Goal: Navigation & Orientation: Locate item on page

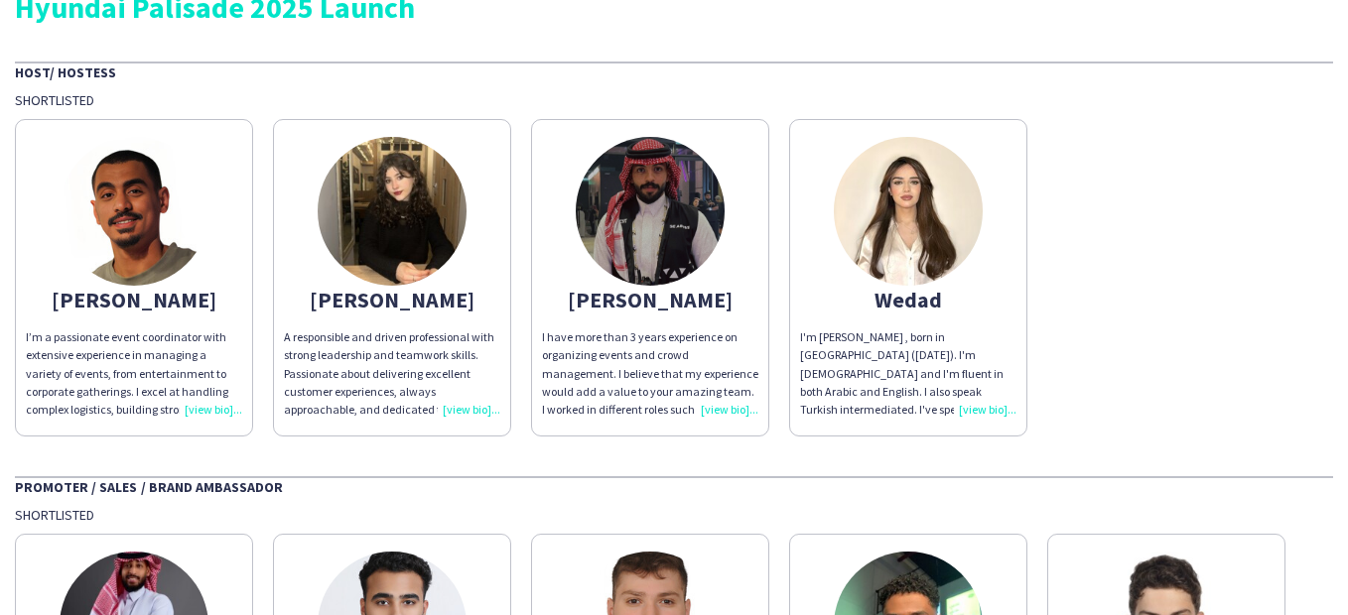
scroll to position [39, 0]
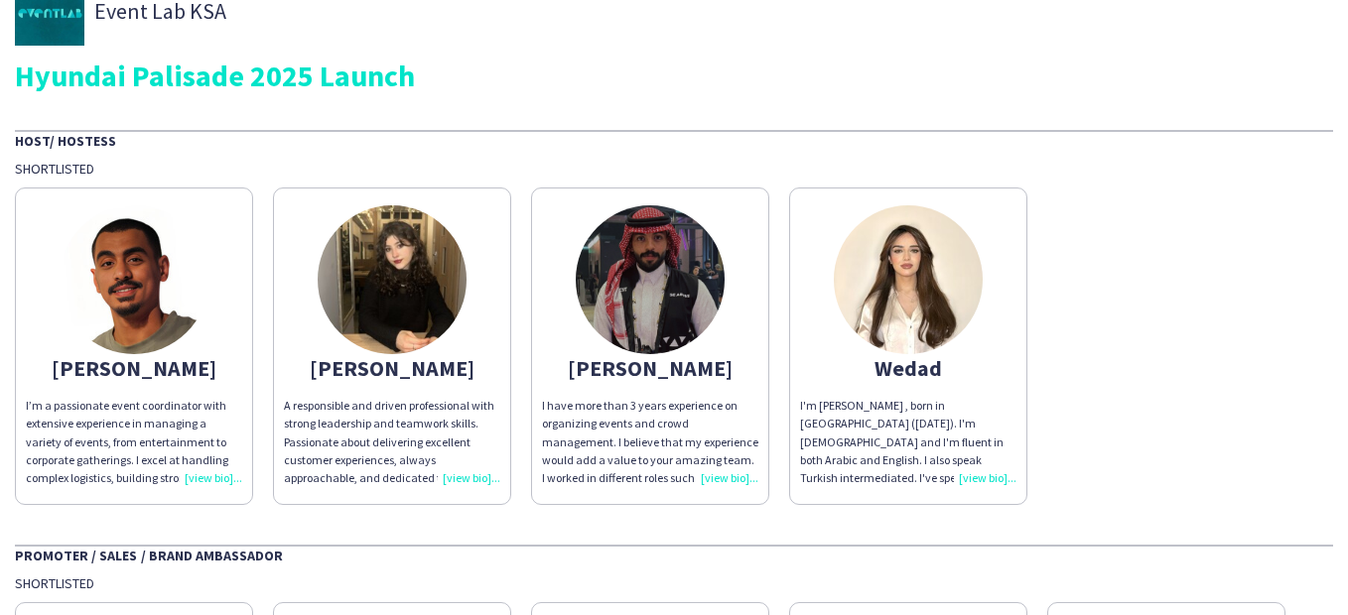
click at [658, 278] on img at bounding box center [650, 279] width 149 height 149
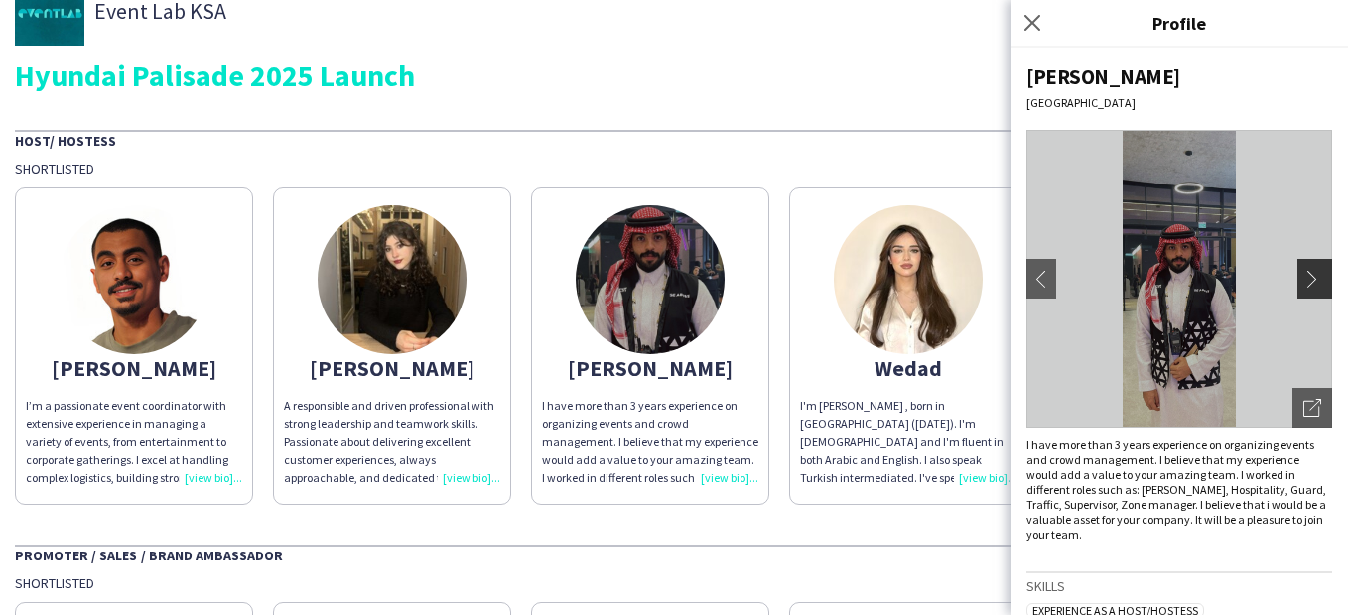
click at [1314, 271] on app-icon "chevron-right" at bounding box center [1317, 279] width 28 height 18
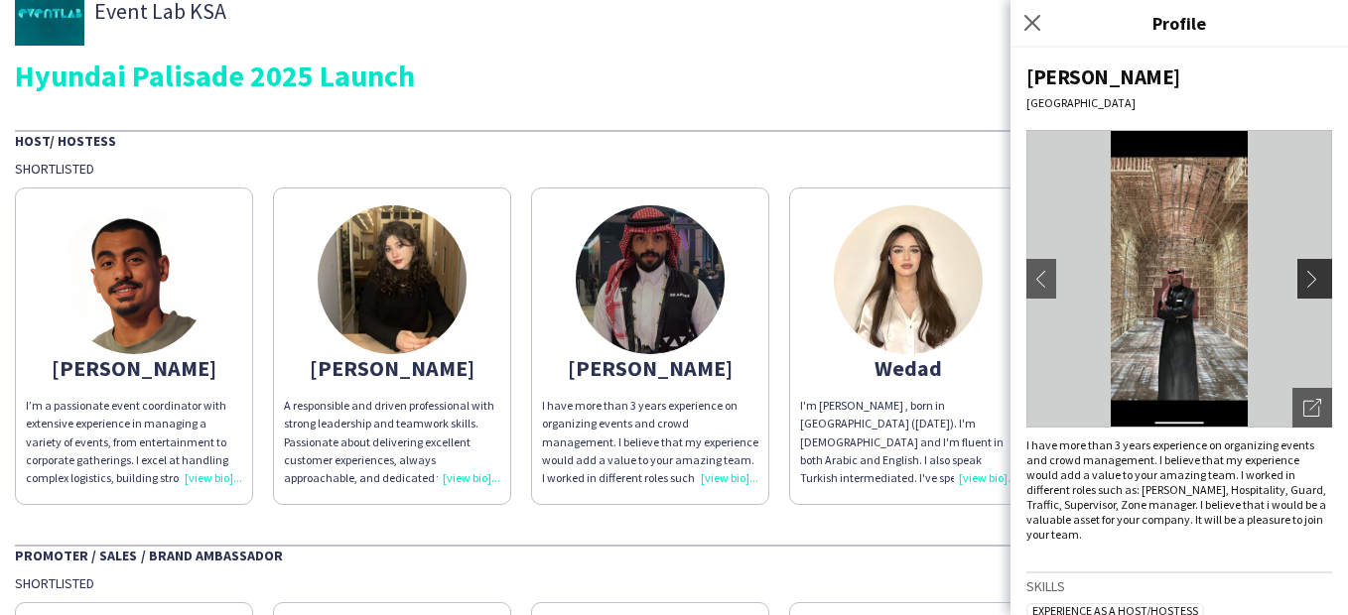
click at [1314, 271] on app-icon "chevron-right" at bounding box center [1317, 279] width 28 height 18
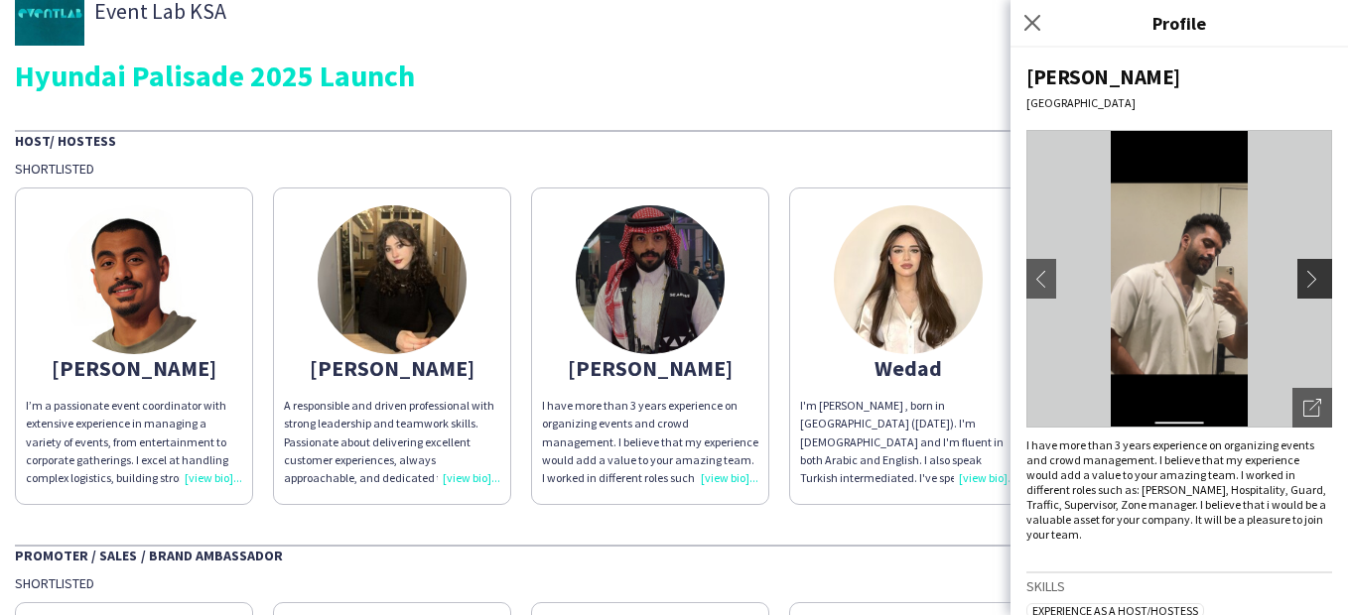
click at [1314, 271] on app-icon "chevron-right" at bounding box center [1317, 279] width 28 height 18
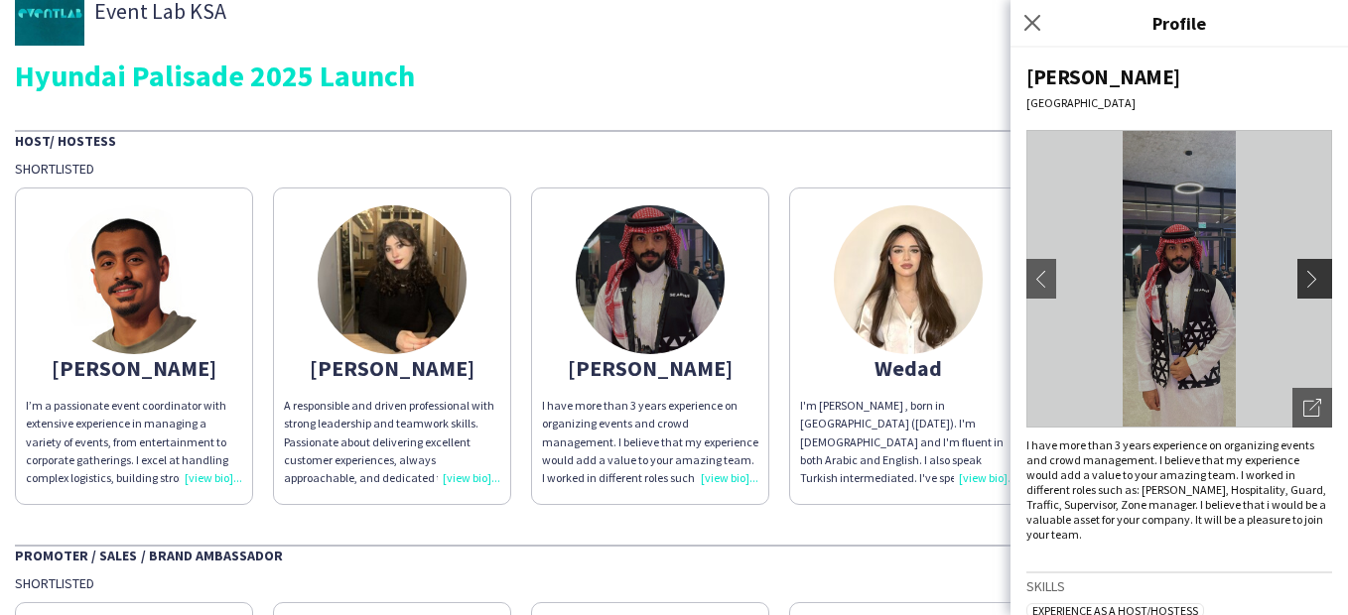
click at [1314, 271] on app-icon "chevron-right" at bounding box center [1317, 279] width 28 height 18
drag, startPoint x: 1314, startPoint y: 271, endPoint x: 1282, endPoint y: 268, distance: 31.9
click at [1297, 268] on button "chevron-right" at bounding box center [1317, 279] width 40 height 40
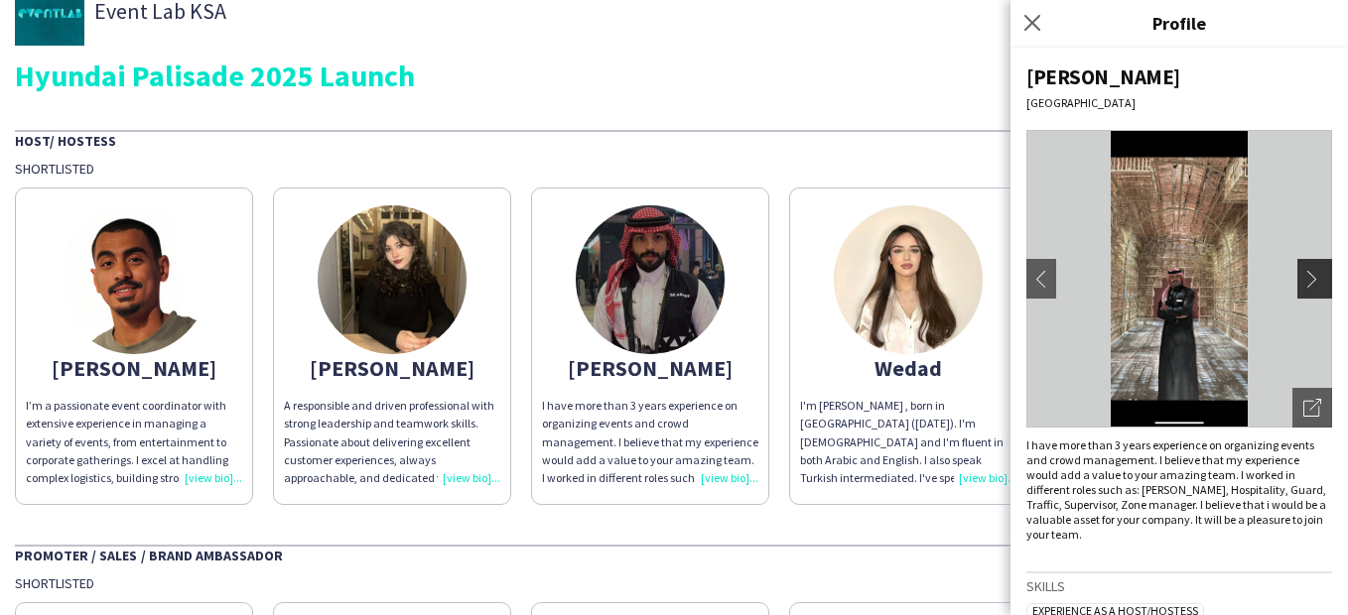
click at [1297, 268] on button "chevron-right" at bounding box center [1317, 279] width 40 height 40
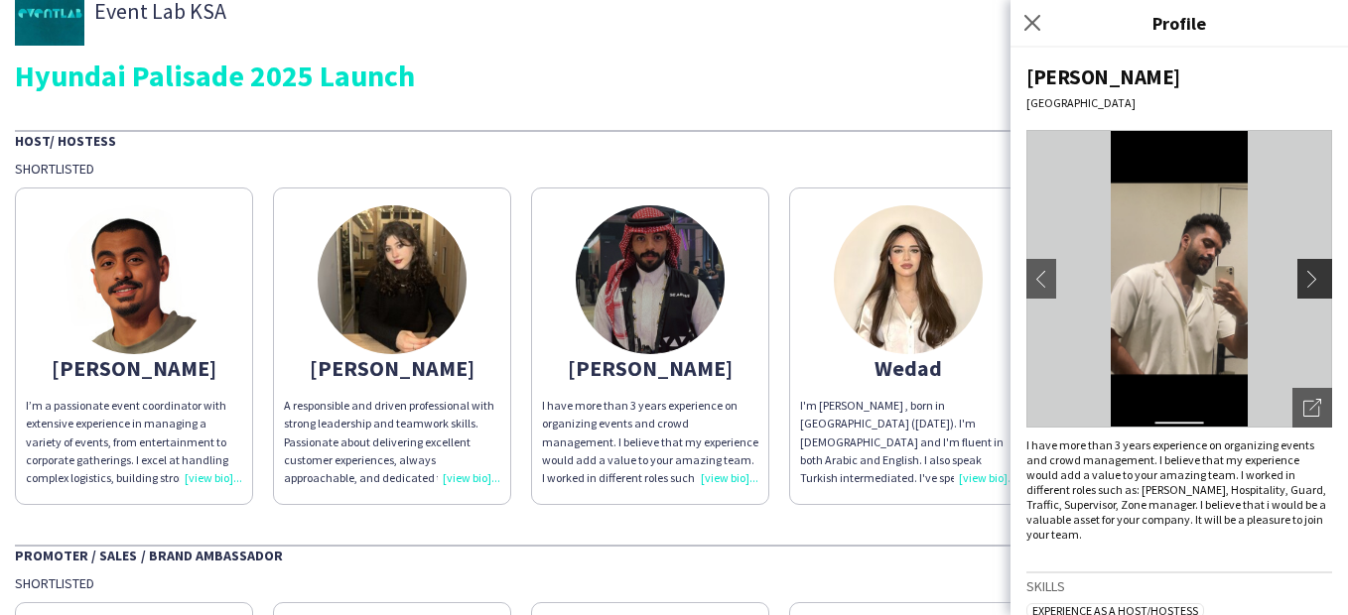
click at [1297, 268] on button "chevron-right" at bounding box center [1317, 279] width 40 height 40
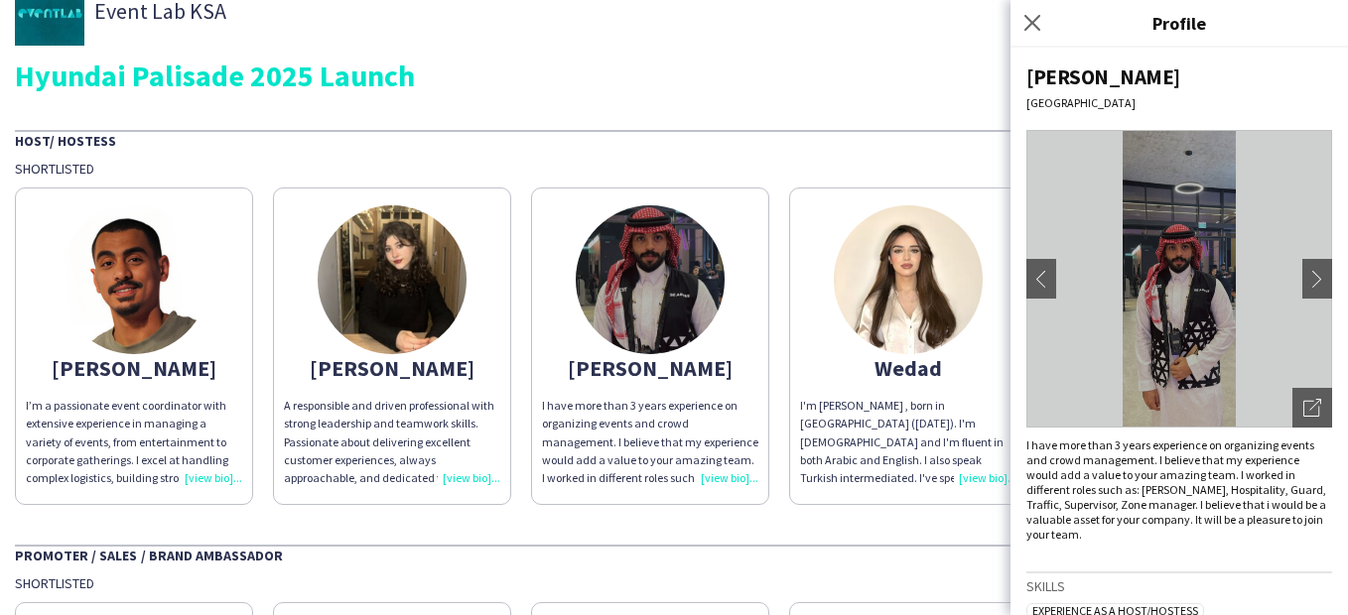
drag, startPoint x: 1282, startPoint y: 268, endPoint x: 1193, endPoint y: 255, distance: 90.3
click at [1193, 255] on app-photos-slider "chevron-left chevron-right Open photos pop-in" at bounding box center [1179, 279] width 306 height 298
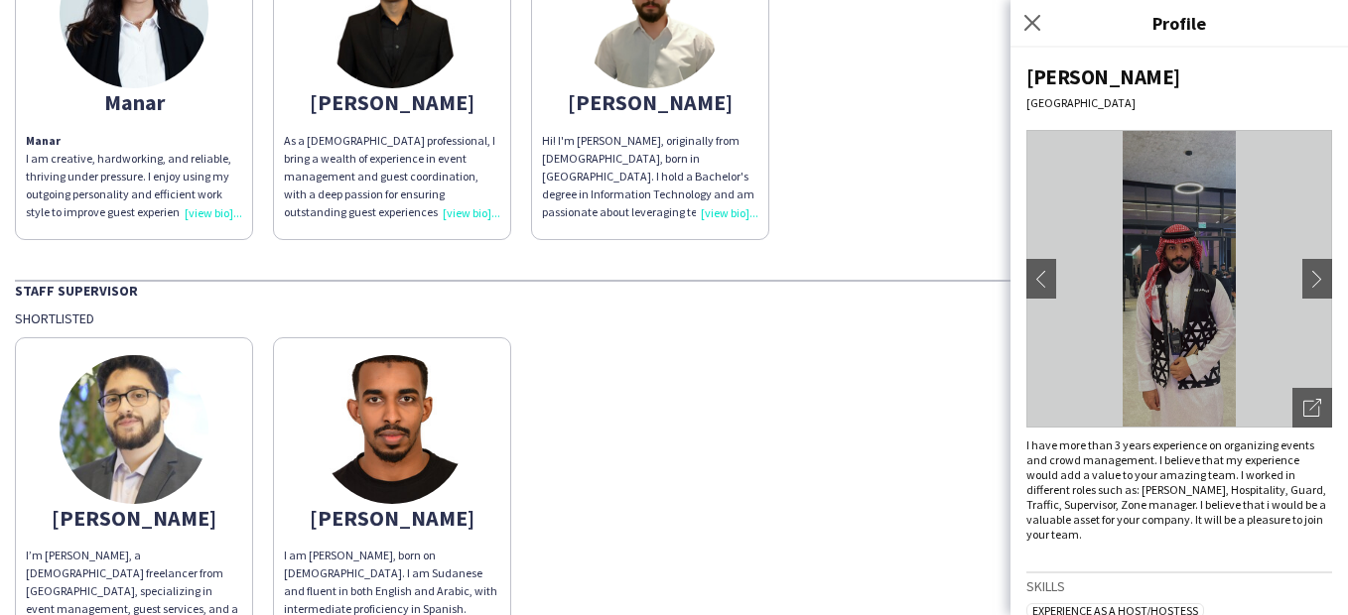
scroll to position [1013, 0]
